Goal: Download file/media

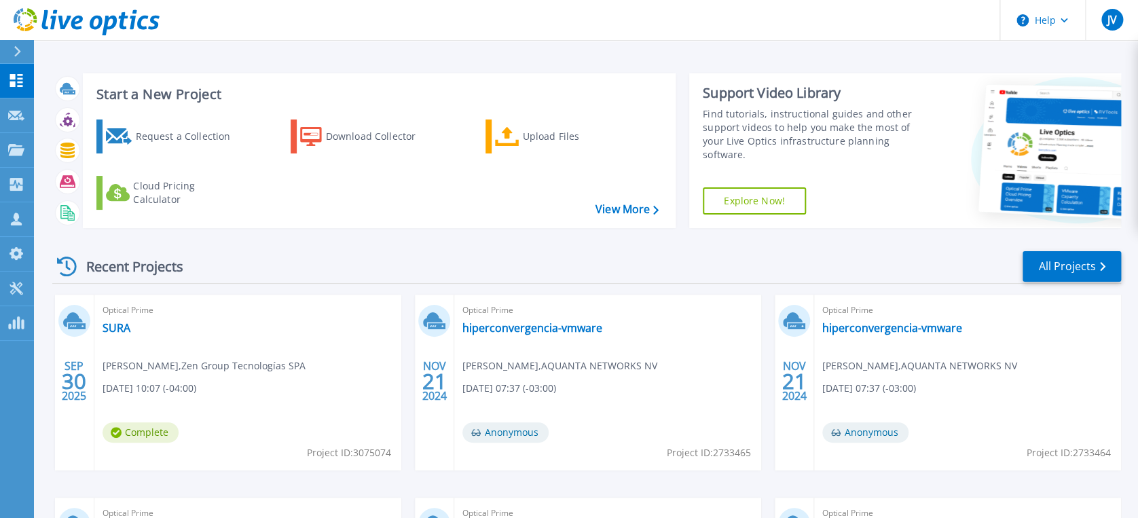
click at [766, 206] on link "Explore Now!" at bounding box center [754, 200] width 103 height 27
click at [146, 430] on span "Complete" at bounding box center [141, 432] width 76 height 20
click at [116, 327] on link "SURA" at bounding box center [117, 328] width 28 height 14
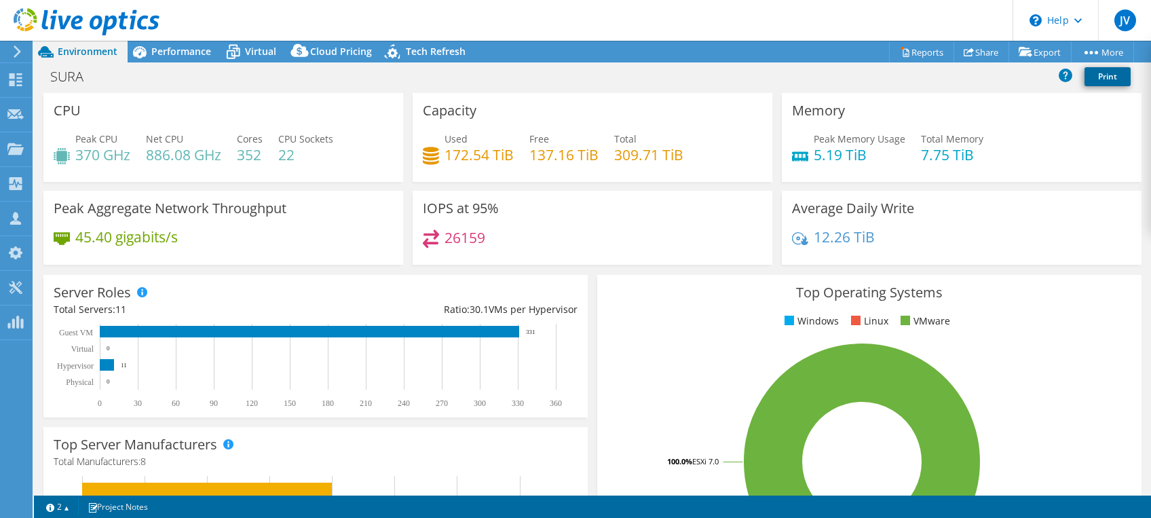
click at [1098, 76] on link "Print" at bounding box center [1108, 76] width 46 height 19
click at [915, 54] on link "Reports" at bounding box center [921, 51] width 65 height 21
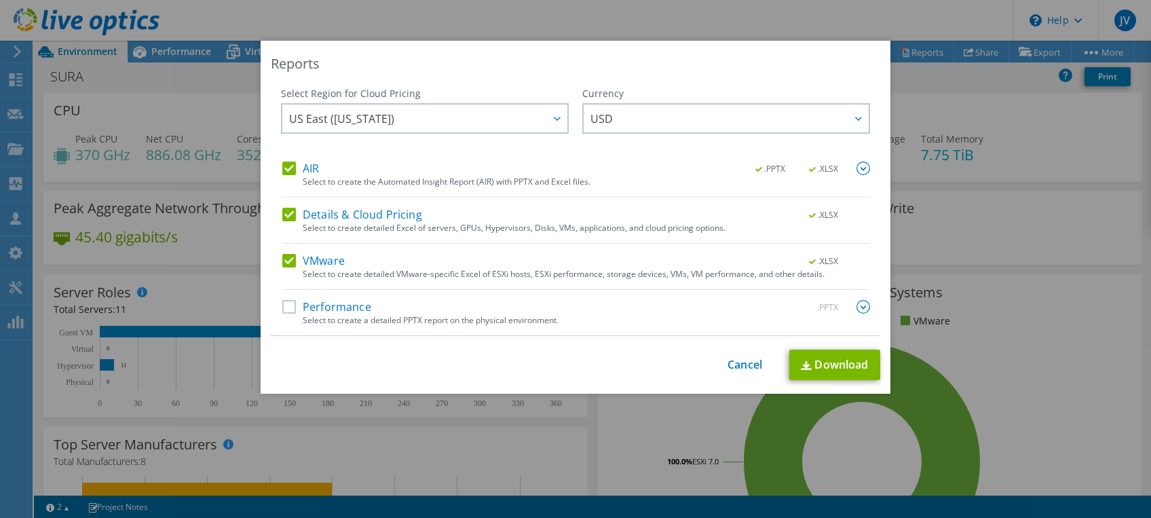
click at [473, 314] on div "Performance .PPTX" at bounding box center [576, 308] width 588 height 16
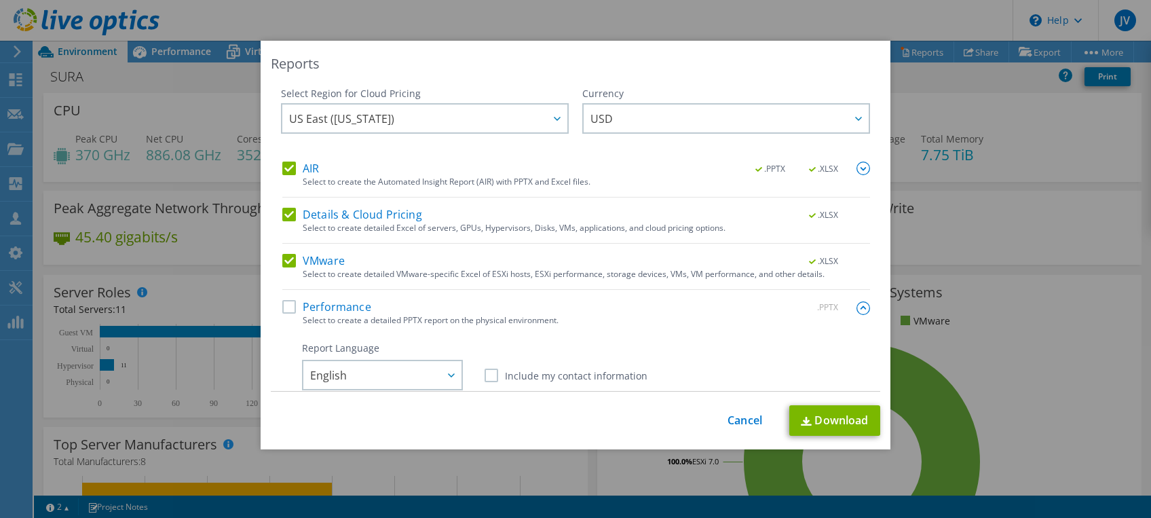
click at [291, 310] on label "Performance" at bounding box center [326, 307] width 89 height 14
click at [0, 0] on input "Performance" at bounding box center [0, 0] width 0 height 0
click at [818, 416] on link "Download" at bounding box center [835, 420] width 91 height 31
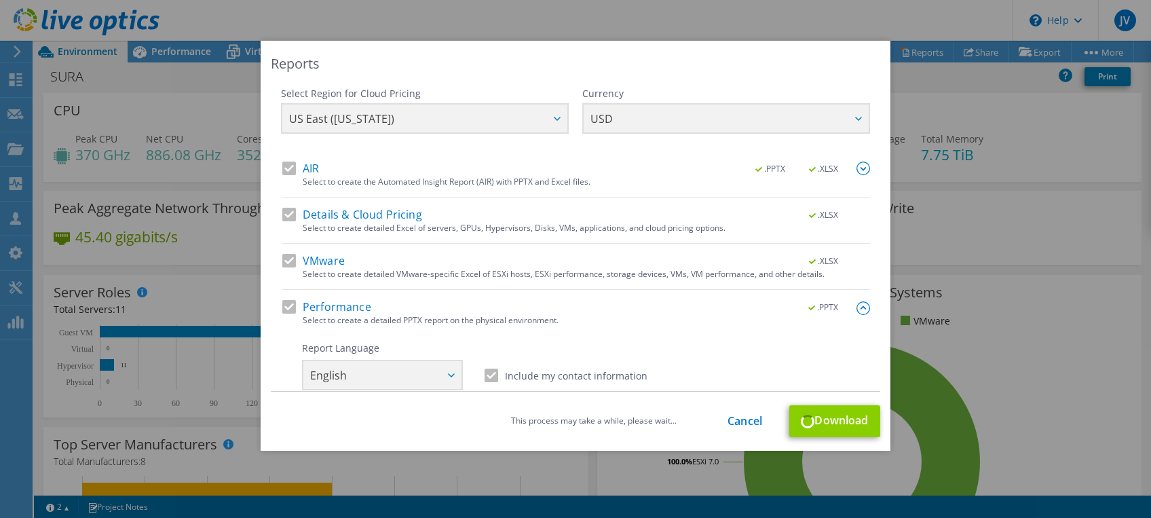
click at [818, 416] on div "This process may take a while, please wait... Cancel Download" at bounding box center [576, 421] width 610 height 32
